Goal: Find specific page/section: Find specific page/section

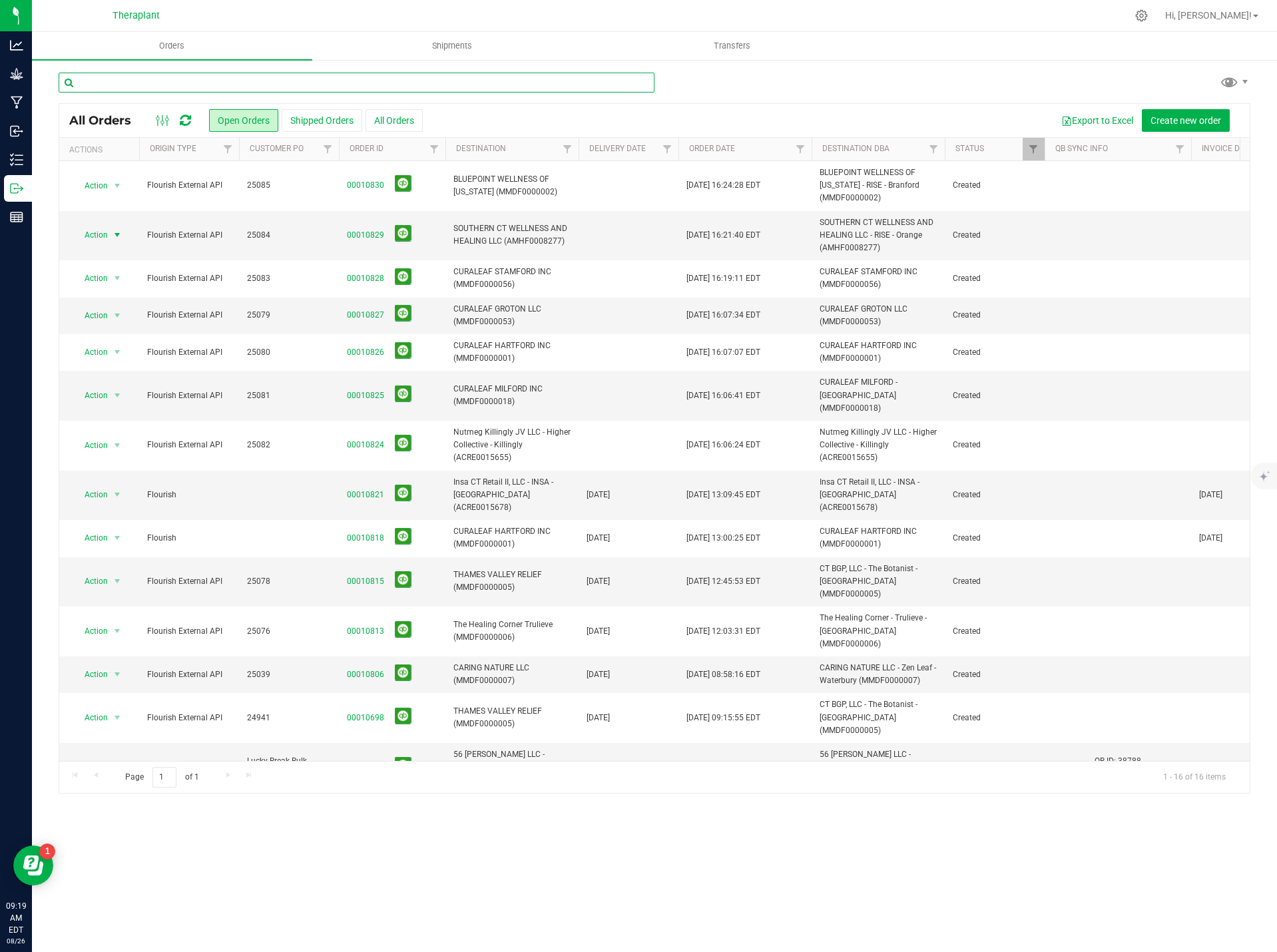
click at [202, 76] on input "text" at bounding box center [357, 83] width 596 height 20
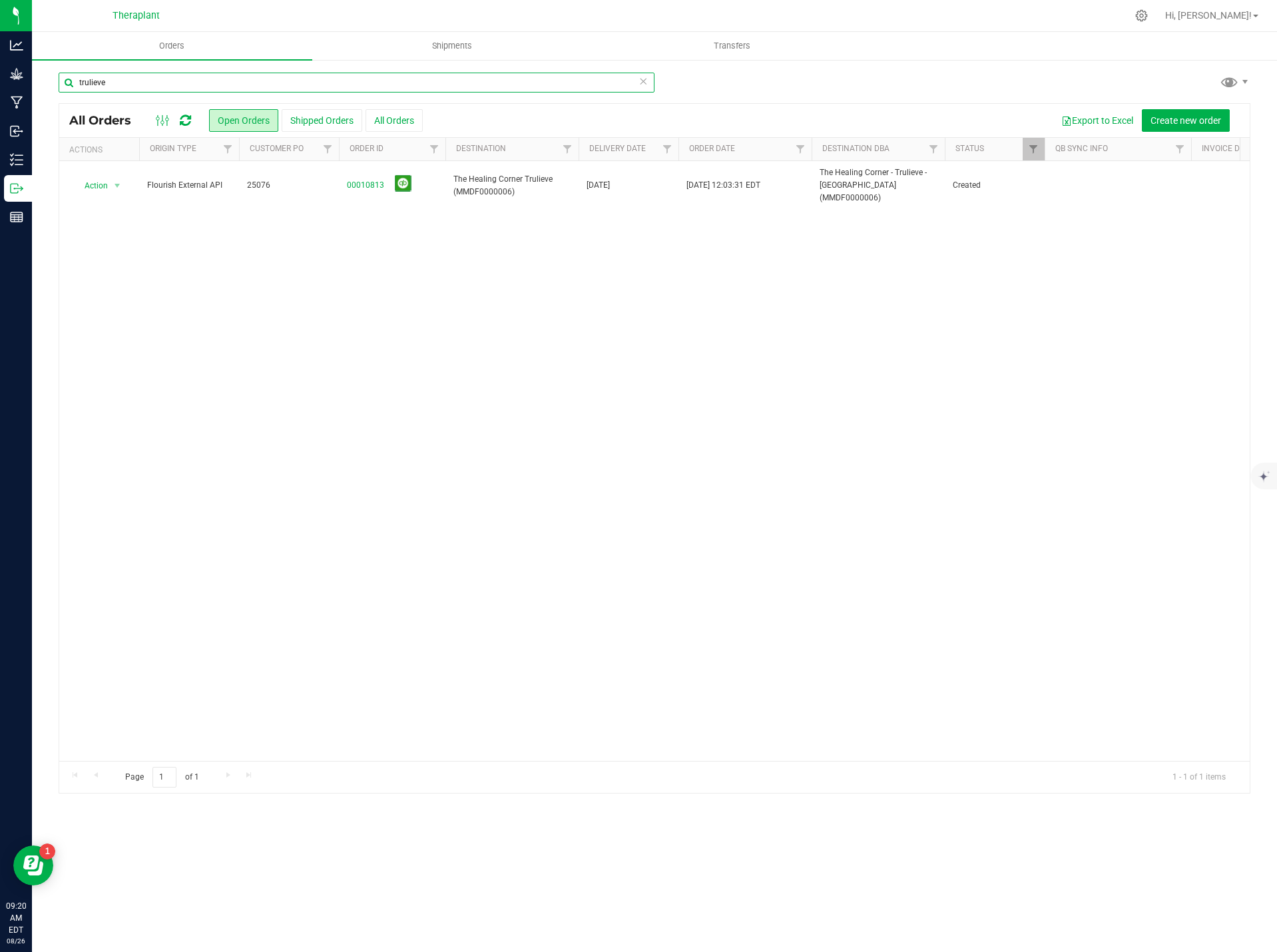
type input "trulieve"
click at [647, 85] on icon at bounding box center [642, 80] width 9 height 16
